Goal: Task Accomplishment & Management: Use online tool/utility

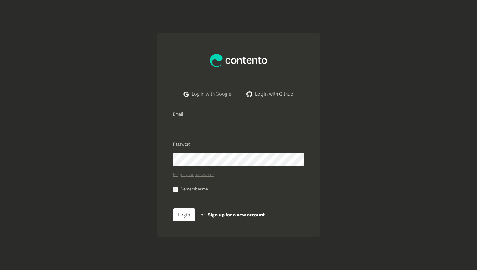
click at [228, 92] on link "Log in with Google" at bounding box center [207, 94] width 58 height 13
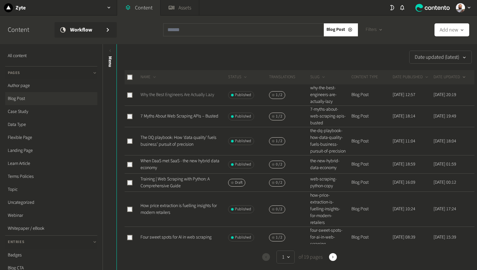
click at [185, 94] on link "Why the Best Engineers Are Actually Lazy" at bounding box center [177, 94] width 74 height 6
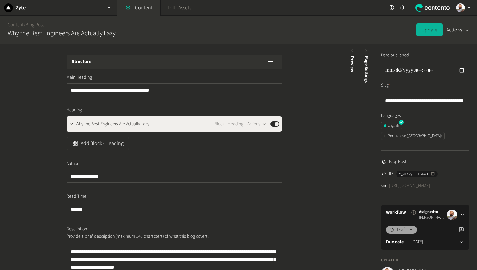
click at [138, 63] on div "Structure" at bounding box center [174, 61] width 215 height 14
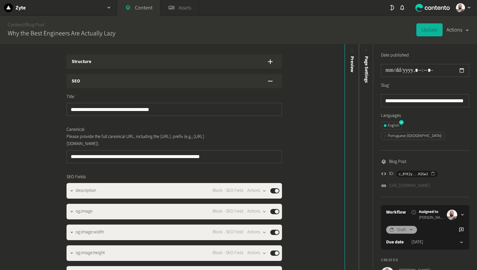
click at [137, 83] on div "SEO" at bounding box center [174, 81] width 215 height 14
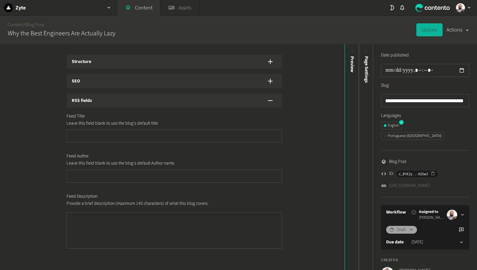
click at [142, 104] on div "RSS fields" at bounding box center [174, 100] width 215 height 14
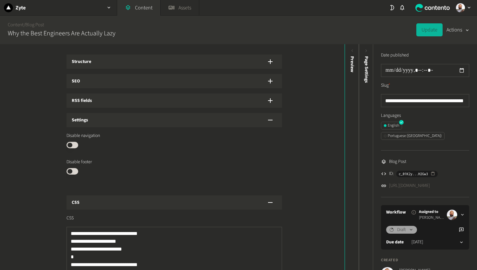
click at [146, 122] on div "Settings" at bounding box center [174, 120] width 215 height 14
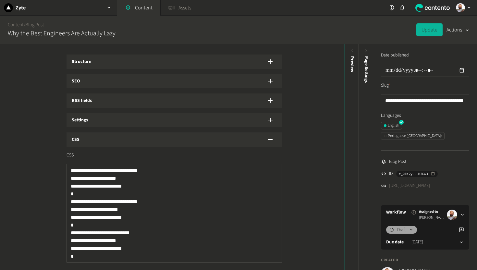
click at [154, 146] on div "CSS" at bounding box center [174, 139] width 215 height 14
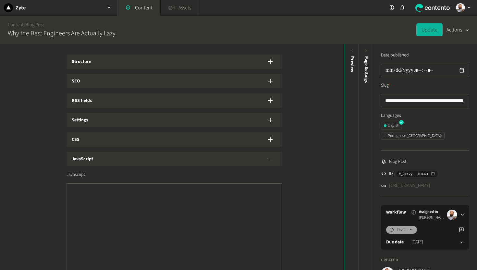
click at [155, 157] on div "JavaScript" at bounding box center [174, 159] width 215 height 14
click at [106, 69] on div "Structure SEO RSS fields Settings CSS JavaScript" at bounding box center [174, 110] width 215 height 112
click at [110, 76] on div "SEO" at bounding box center [174, 81] width 215 height 14
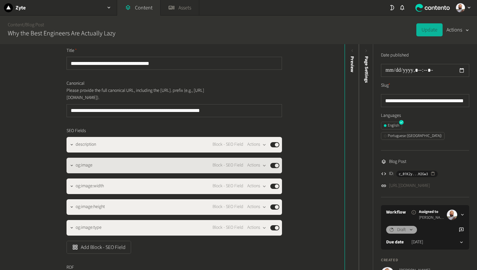
click at [94, 165] on div "og:image Block - SEO Field Actions Published" at bounding box center [178, 166] width 204 height 8
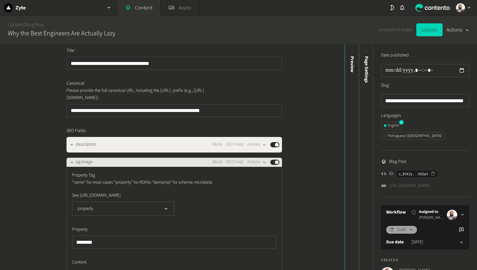
scroll to position [101, 0]
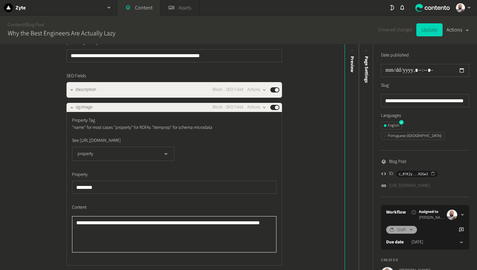
click at [162, 235] on textarea "**********" at bounding box center [174, 234] width 204 height 36
paste textarea "To enrich screen reader interactions, please activate Accessibility in Grammarl…"
type textarea "**********"
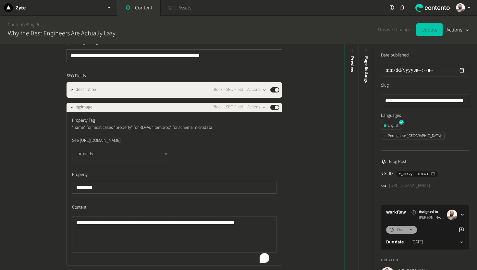
click at [426, 31] on button "Update" at bounding box center [429, 29] width 26 height 13
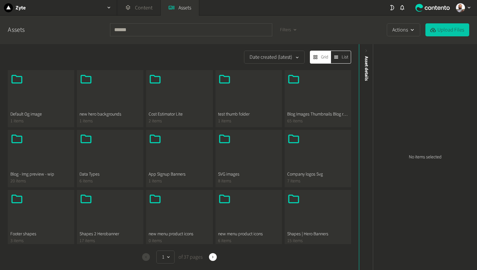
click at [439, 29] on button "Upload Files" at bounding box center [447, 29] width 44 height 13
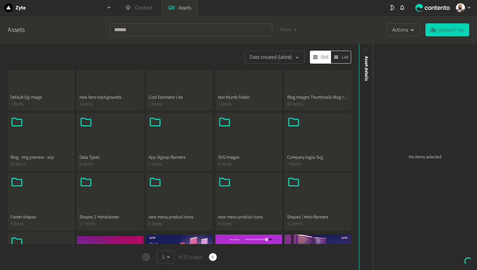
scroll to position [114, 0]
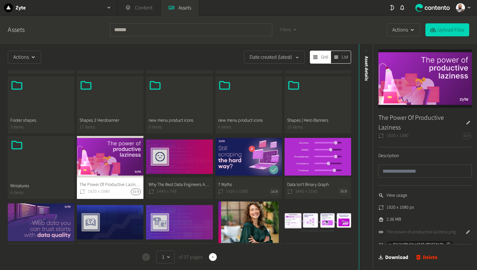
click at [119, 152] on button "The Power Of Productive Laziness 1920 x 1080 16:9" at bounding box center [110, 167] width 67 height 63
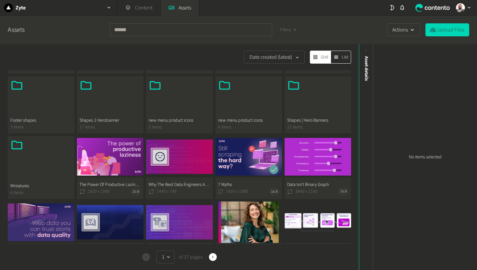
click at [105, 157] on button "The Power Of Productive Laziness 1920 x 1080 16:9" at bounding box center [110, 167] width 67 height 63
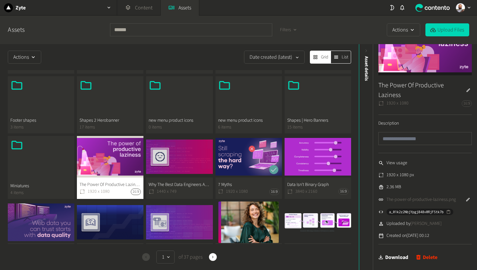
scroll to position [50, 0]
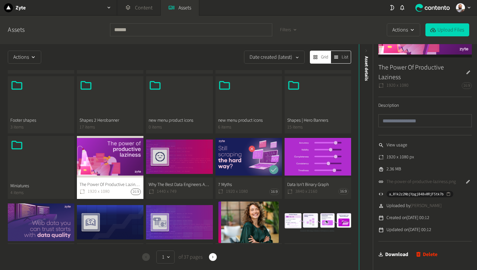
click at [428, 178] on link "The-power-of-productive-laziness.png" at bounding box center [420, 181] width 69 height 7
